Goal: Information Seeking & Learning: Learn about a topic

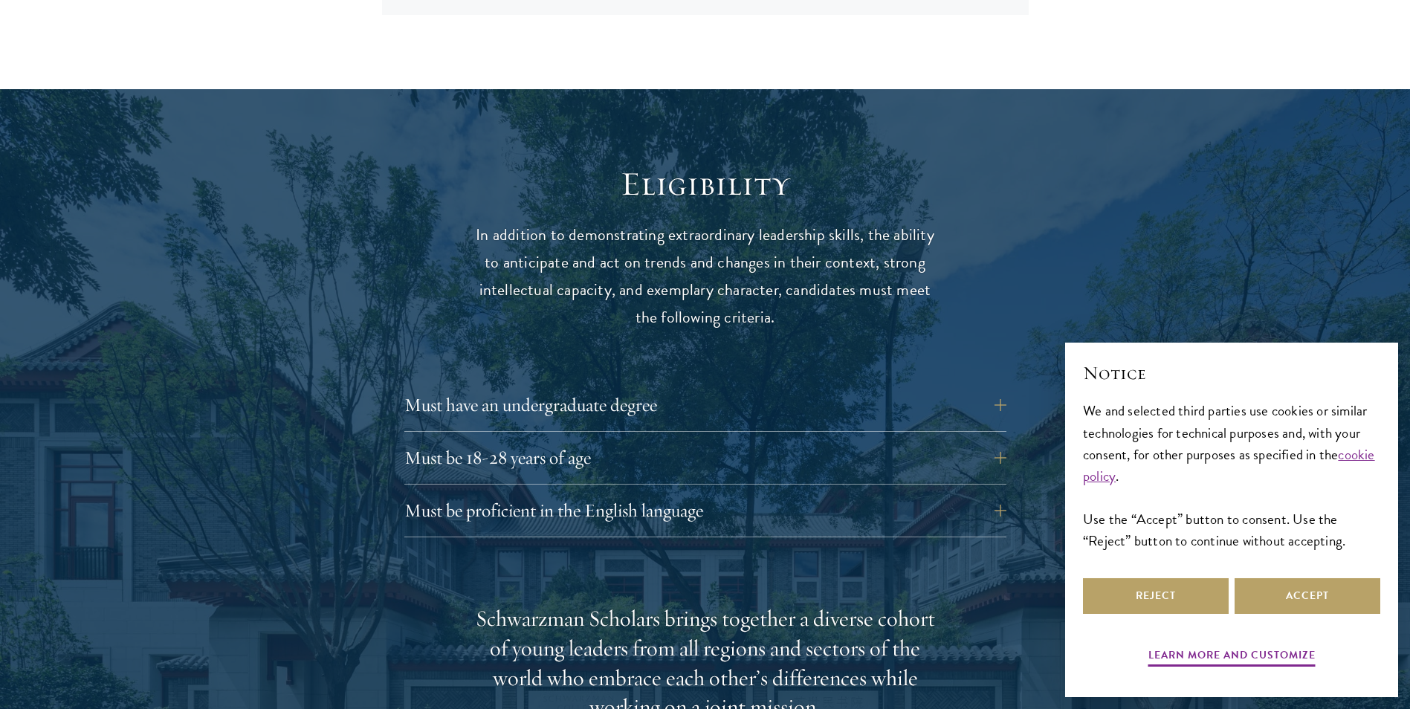
scroll to position [1858, 0]
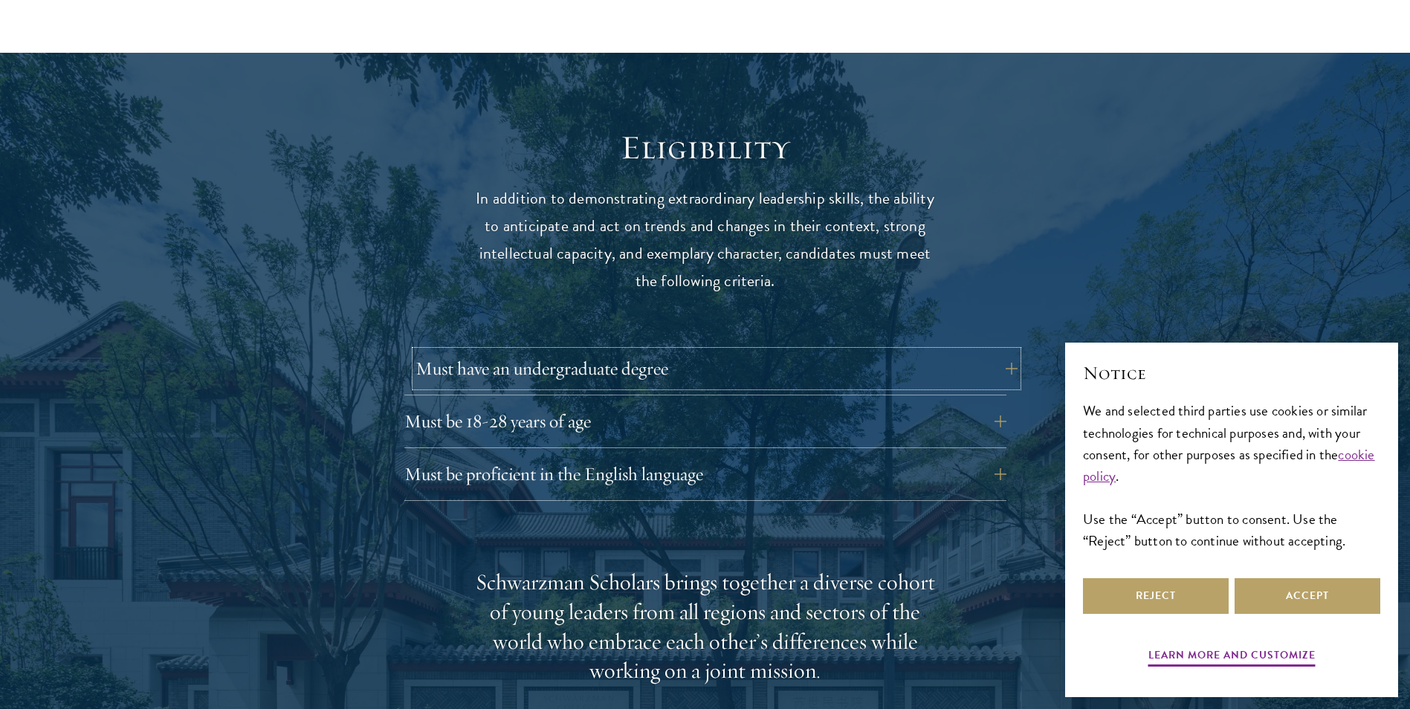
click at [669, 351] on button "Must have an undergraduate degree" at bounding box center [716, 369] width 602 height 36
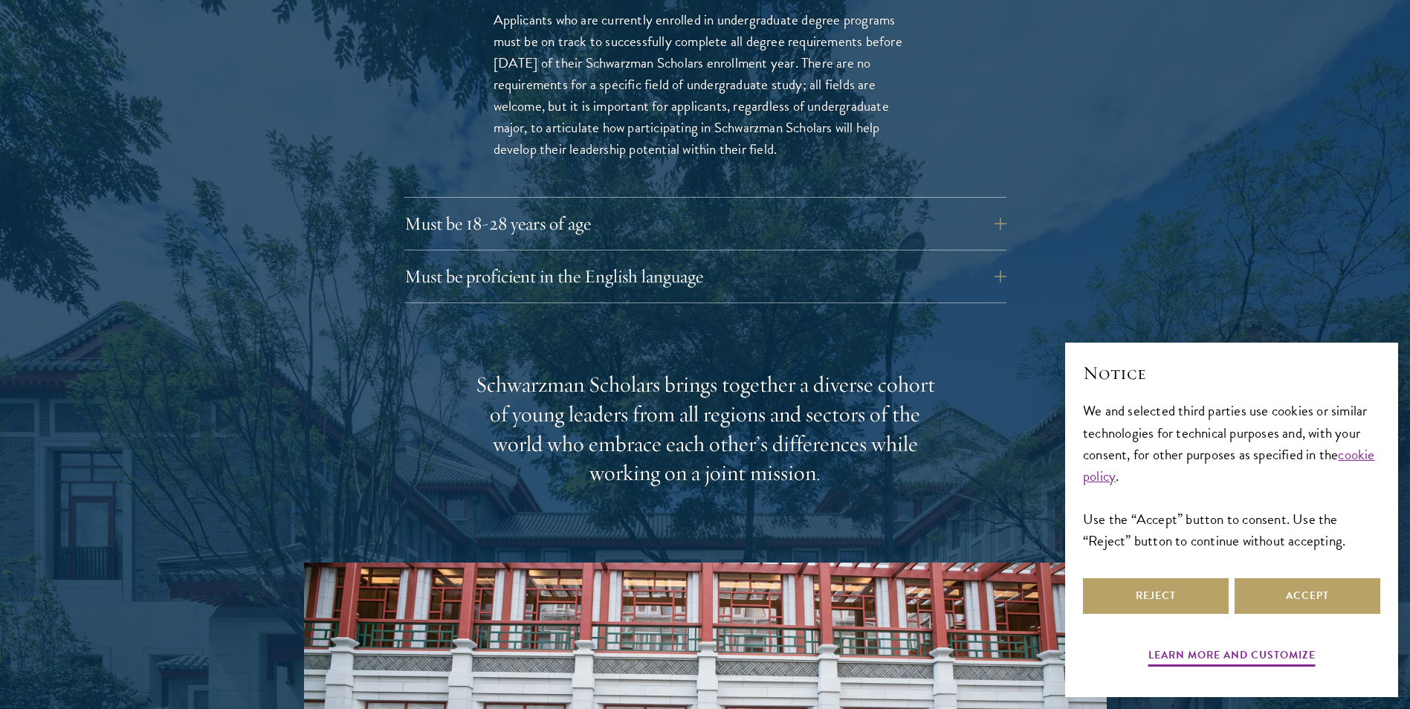
scroll to position [2303, 0]
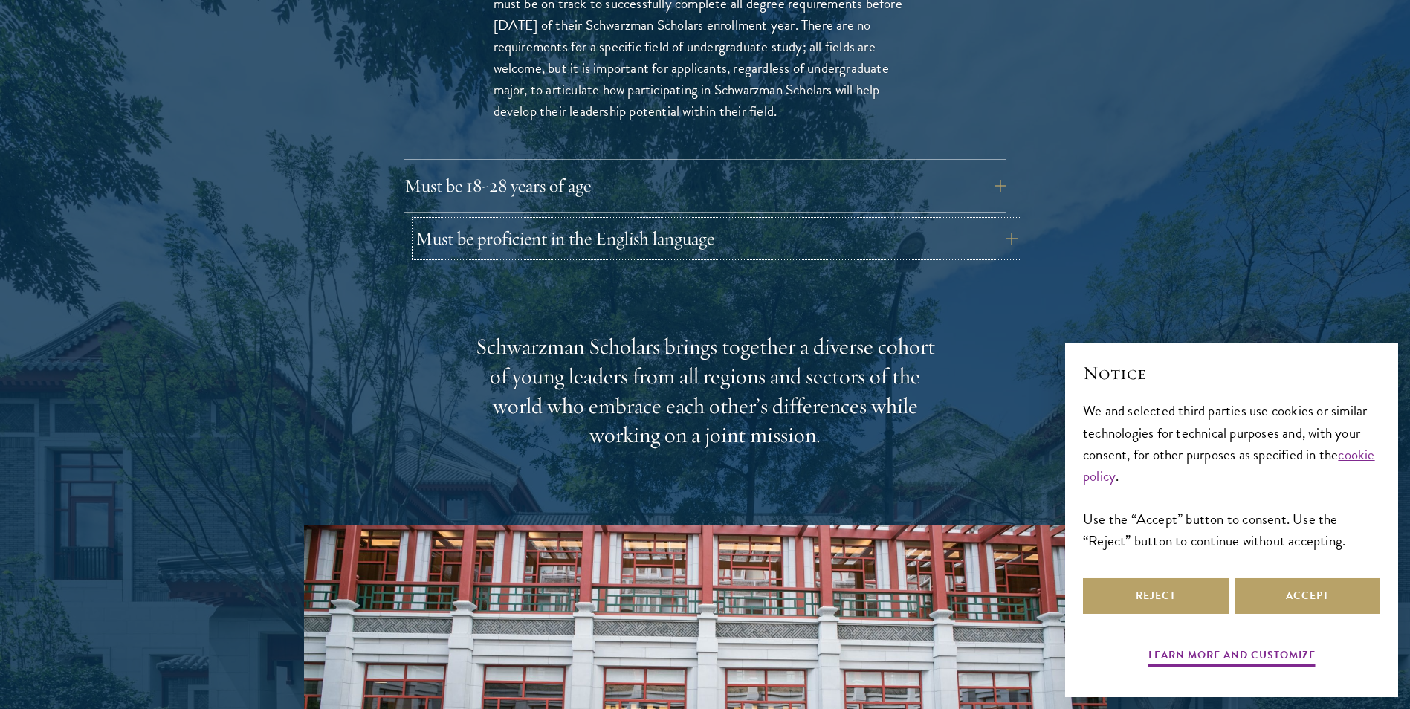
click at [636, 221] on button "Must be proficient in the English language" at bounding box center [716, 239] width 602 height 36
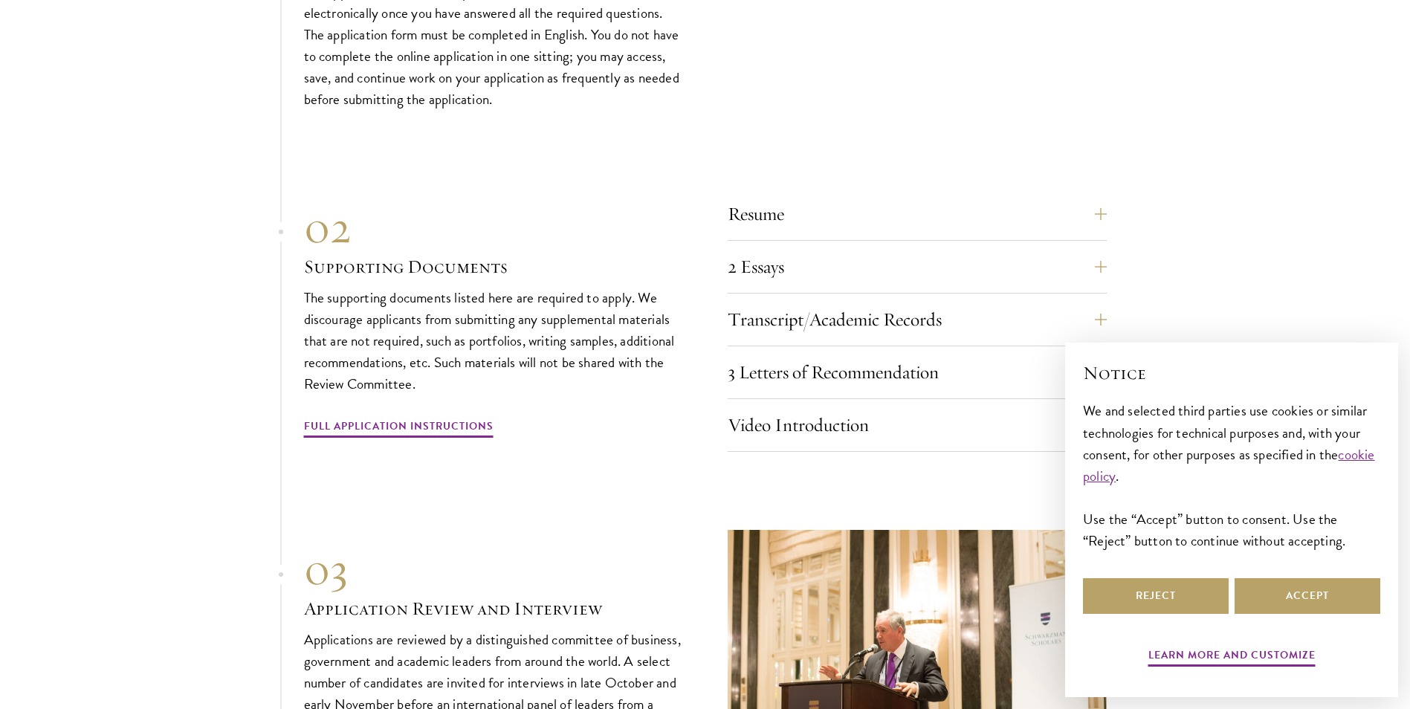
scroll to position [4978, 0]
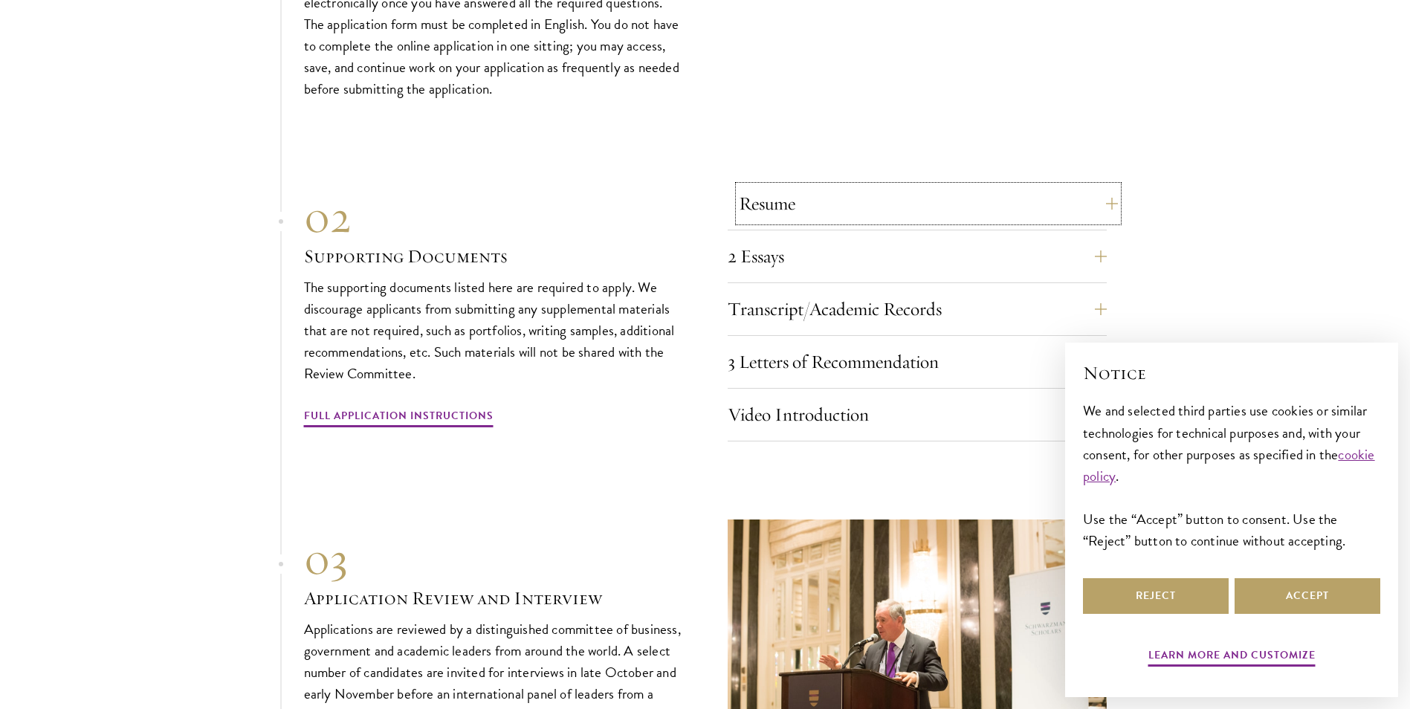
click at [1100, 186] on button "Resume" at bounding box center [928, 204] width 379 height 36
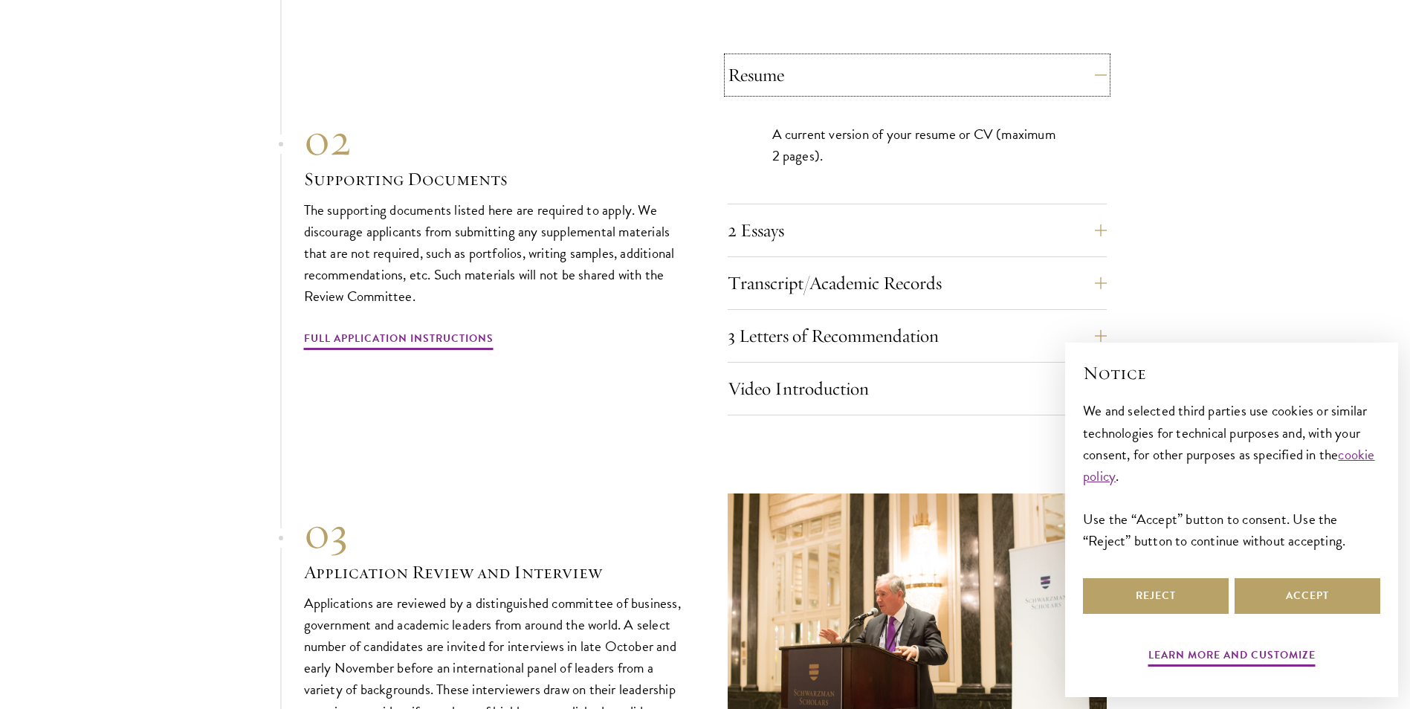
scroll to position [4730, 0]
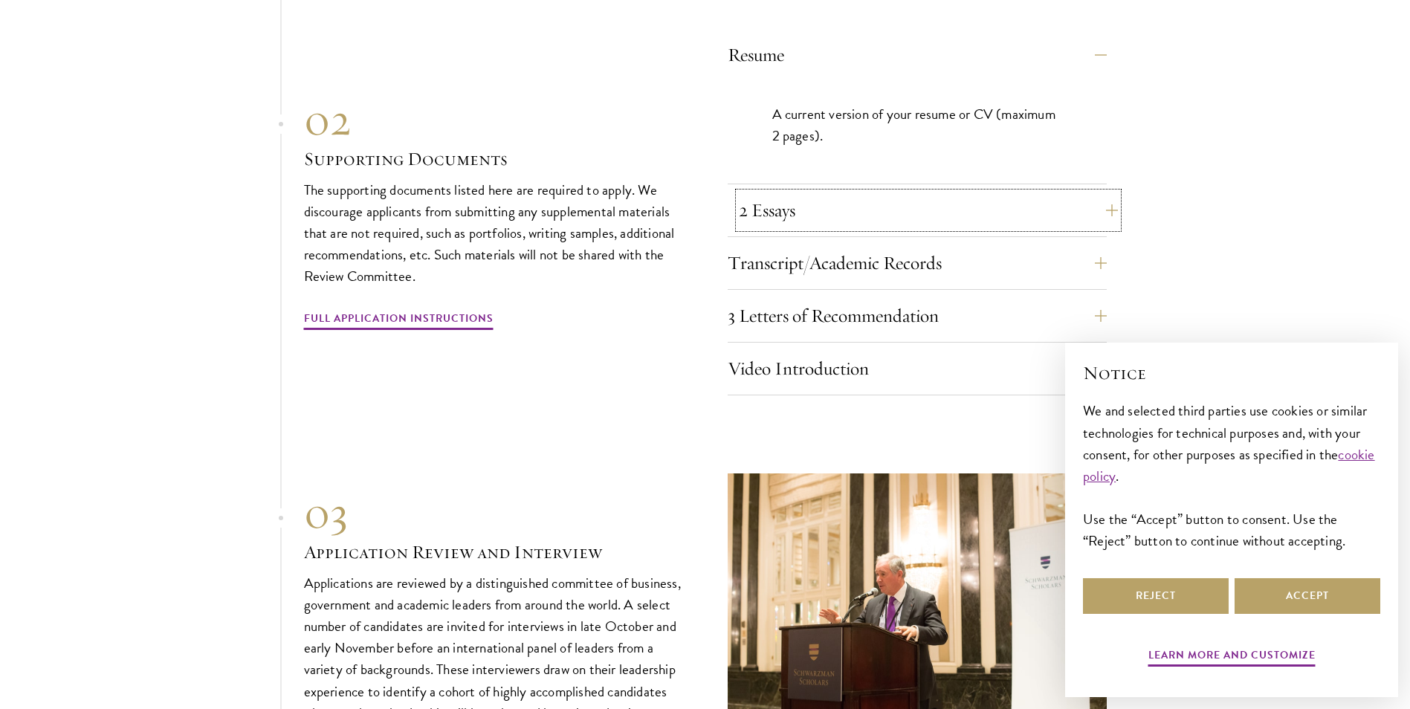
click at [1108, 192] on button "2 Essays" at bounding box center [928, 210] width 379 height 36
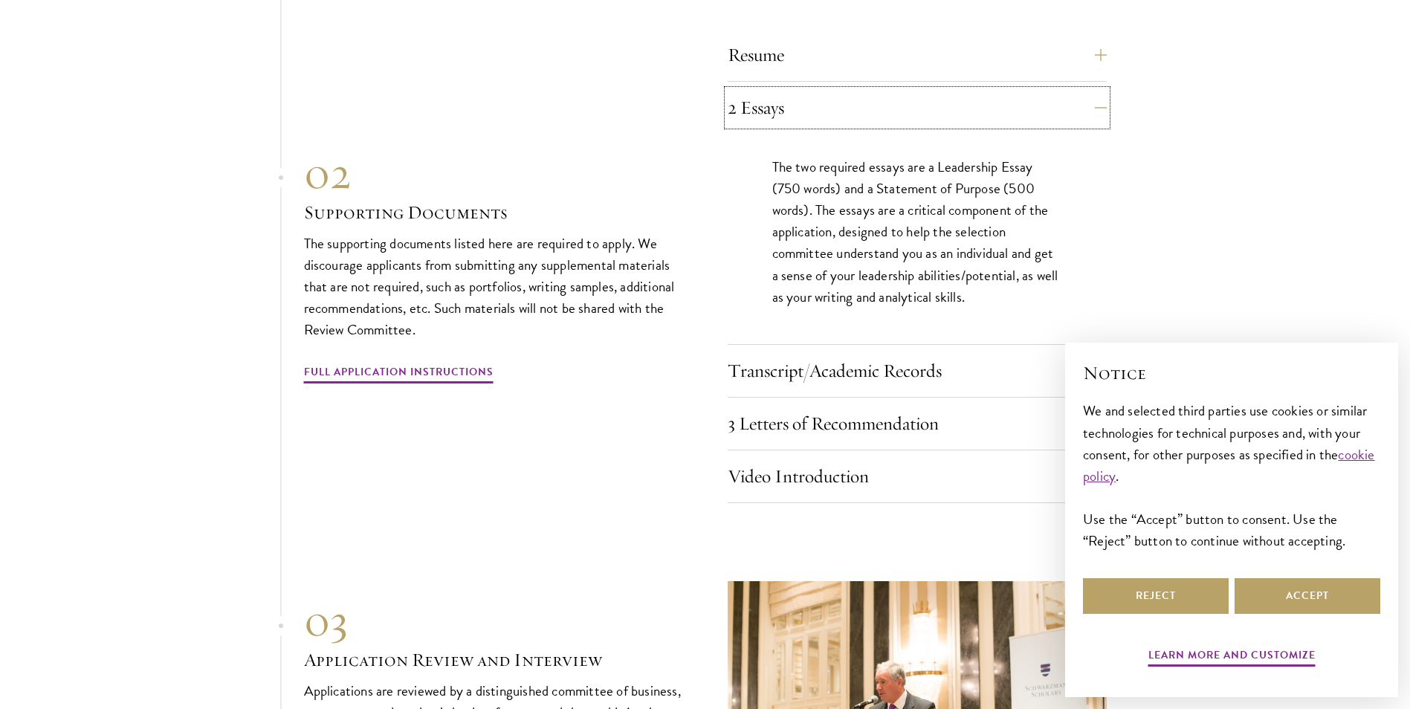
scroll to position [4878, 0]
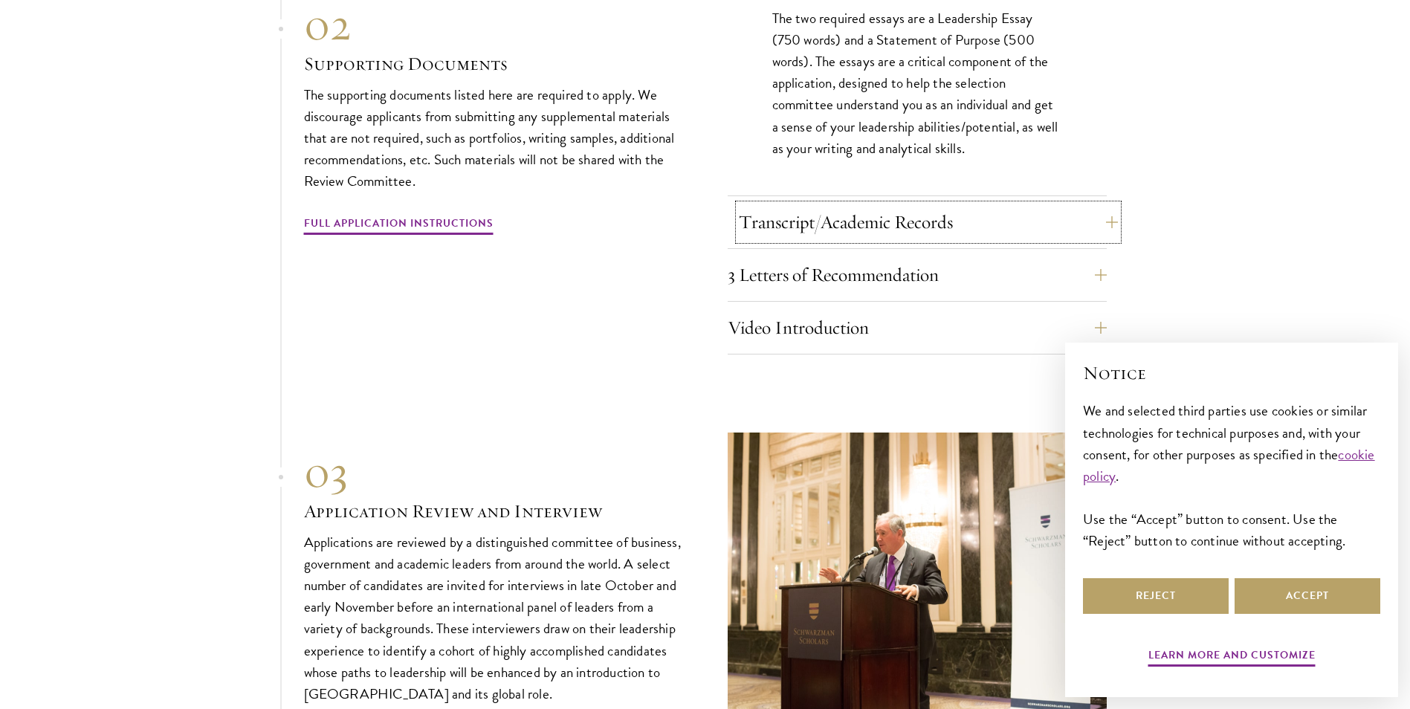
click at [1086, 204] on button "Transcript/Academic Records" at bounding box center [928, 222] width 379 height 36
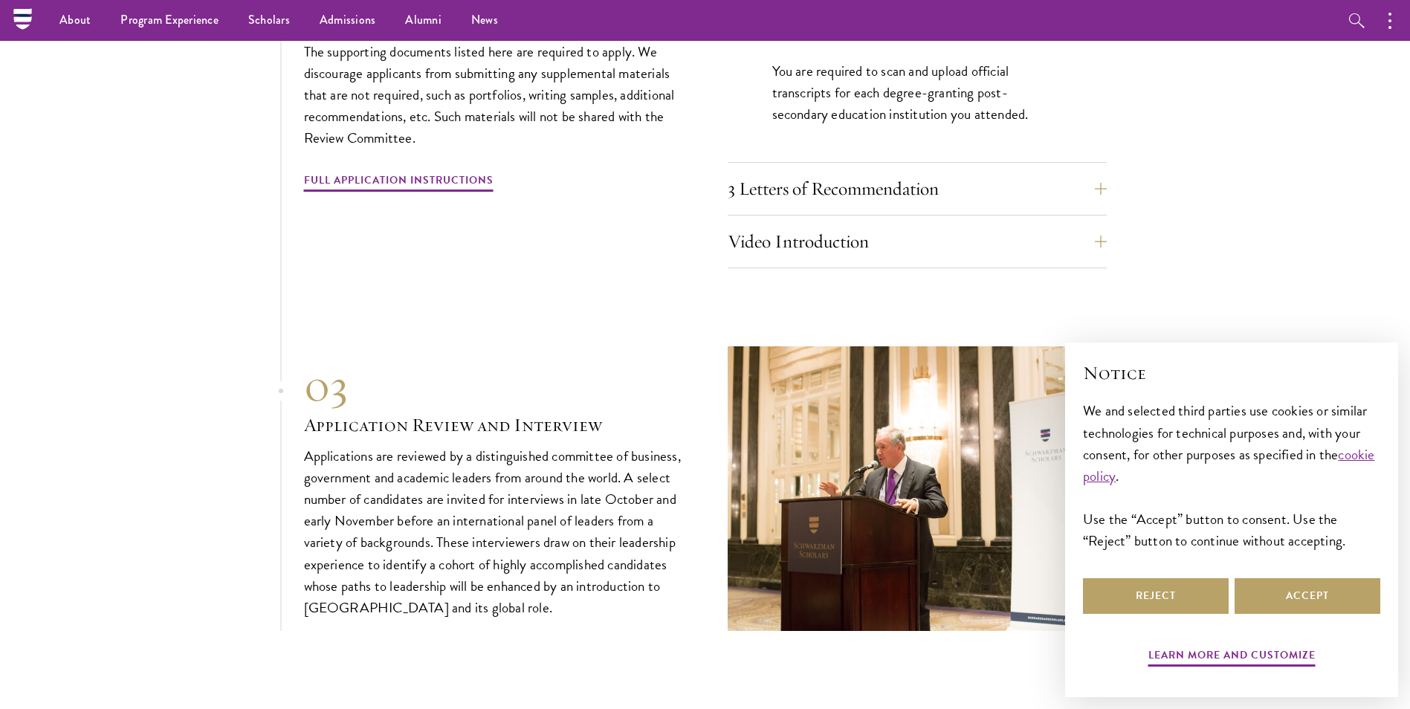
scroll to position [4804, 0]
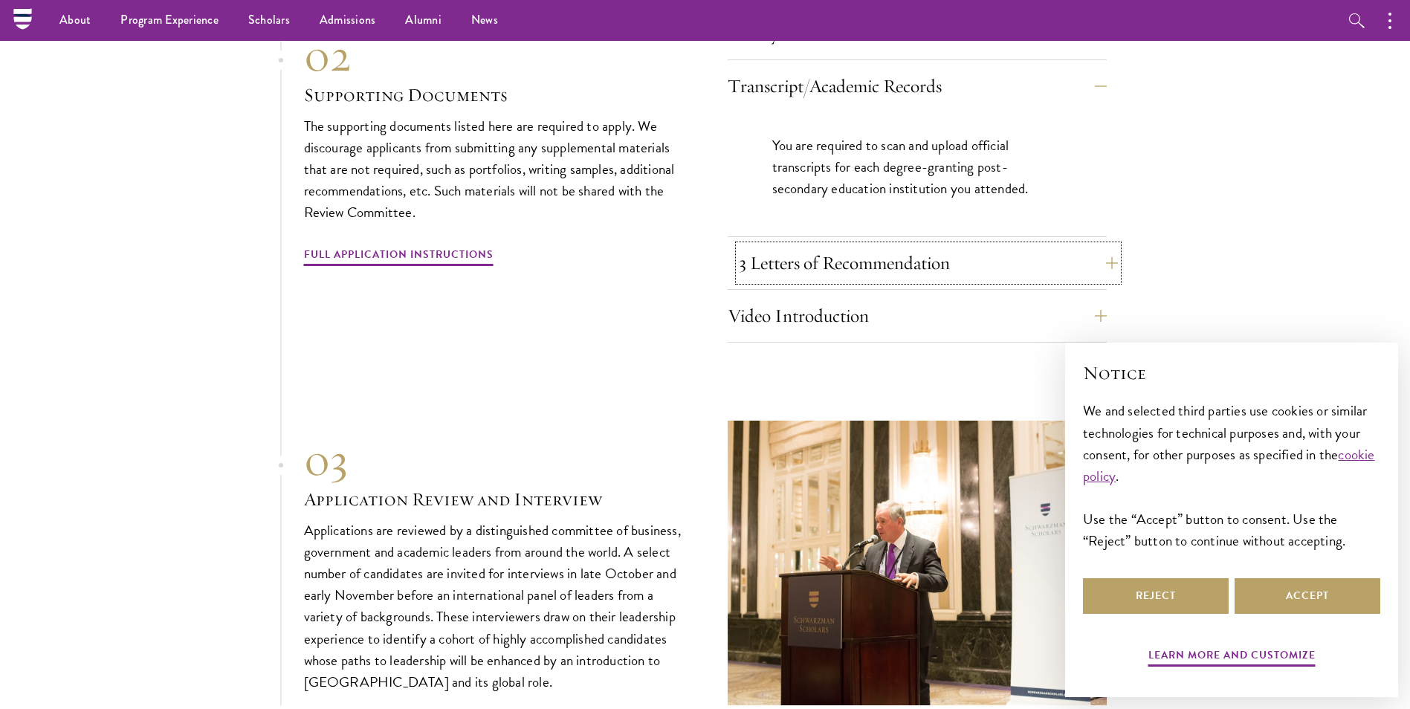
click at [952, 245] on button "3 Letters of Recommendation" at bounding box center [928, 263] width 379 height 36
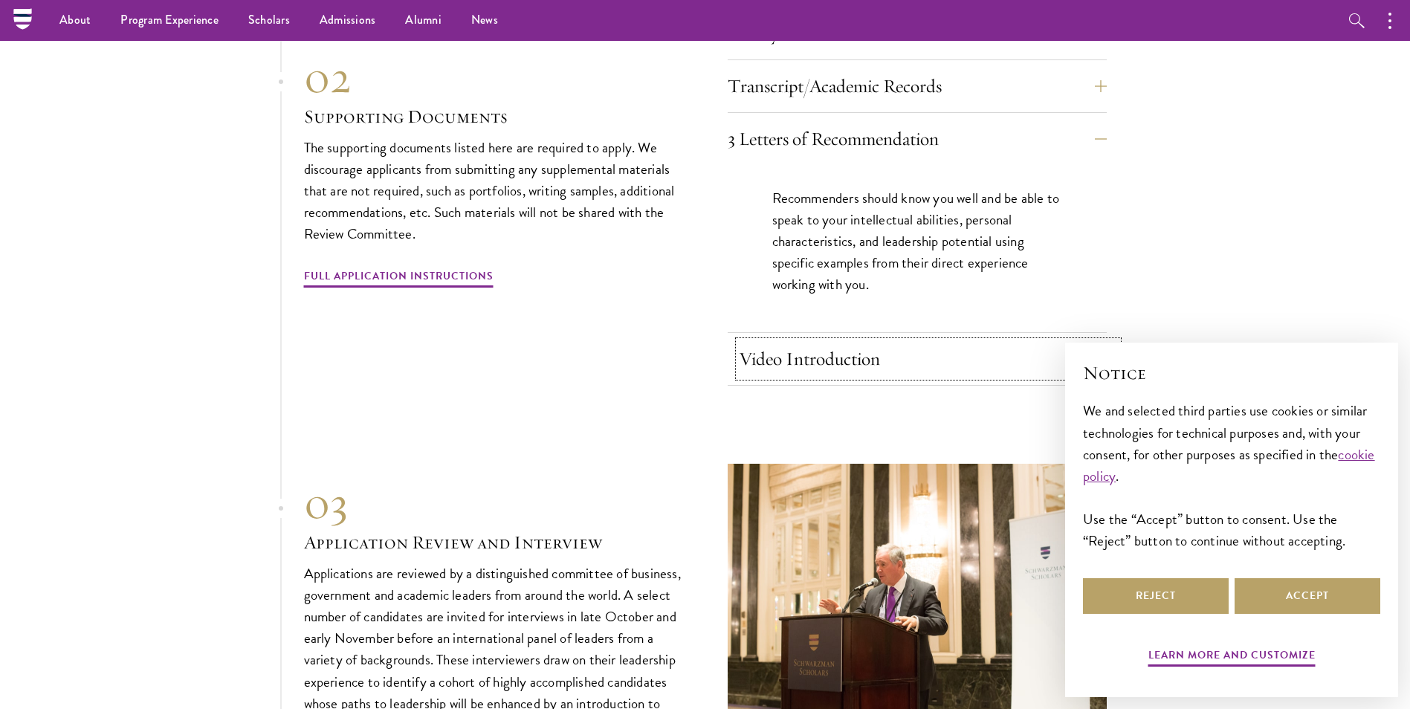
click at [857, 341] on button "Video Introduction" at bounding box center [928, 359] width 379 height 36
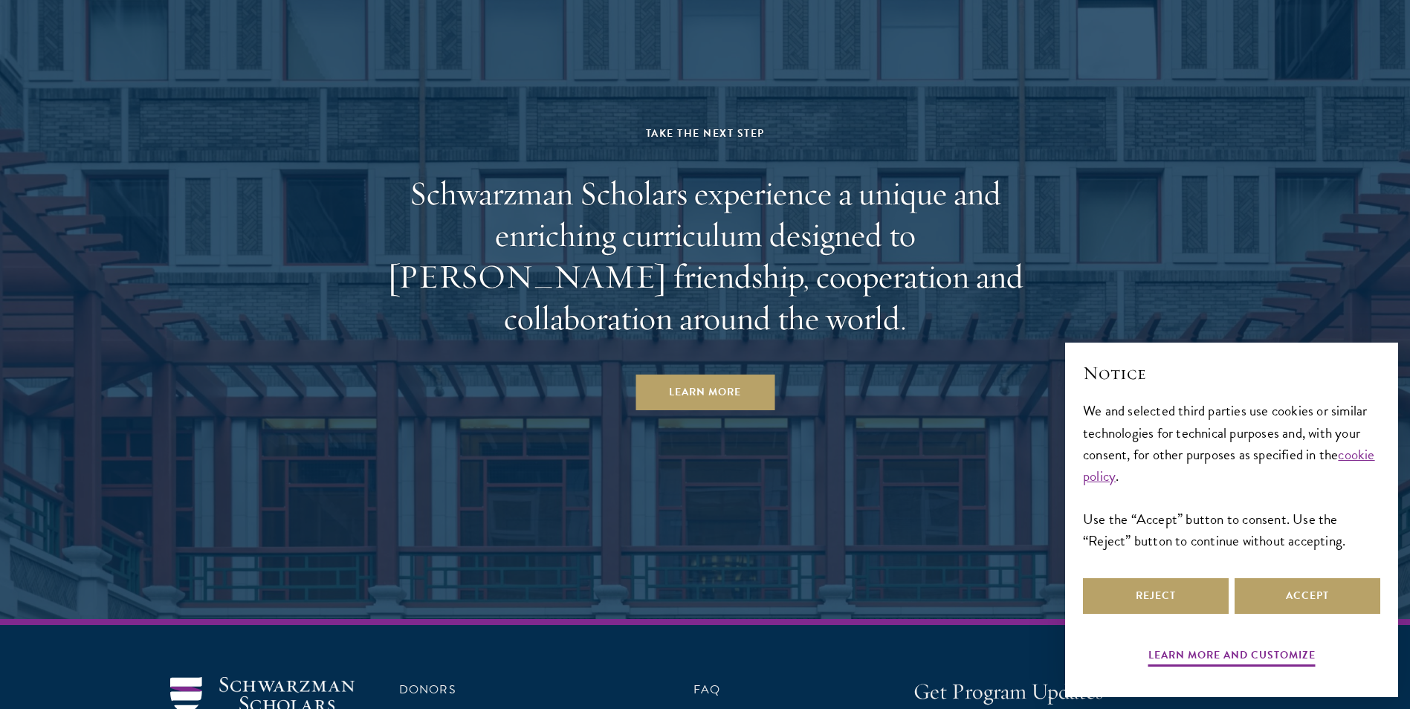
scroll to position [7516, 0]
